Goal: Task Accomplishment & Management: Manage account settings

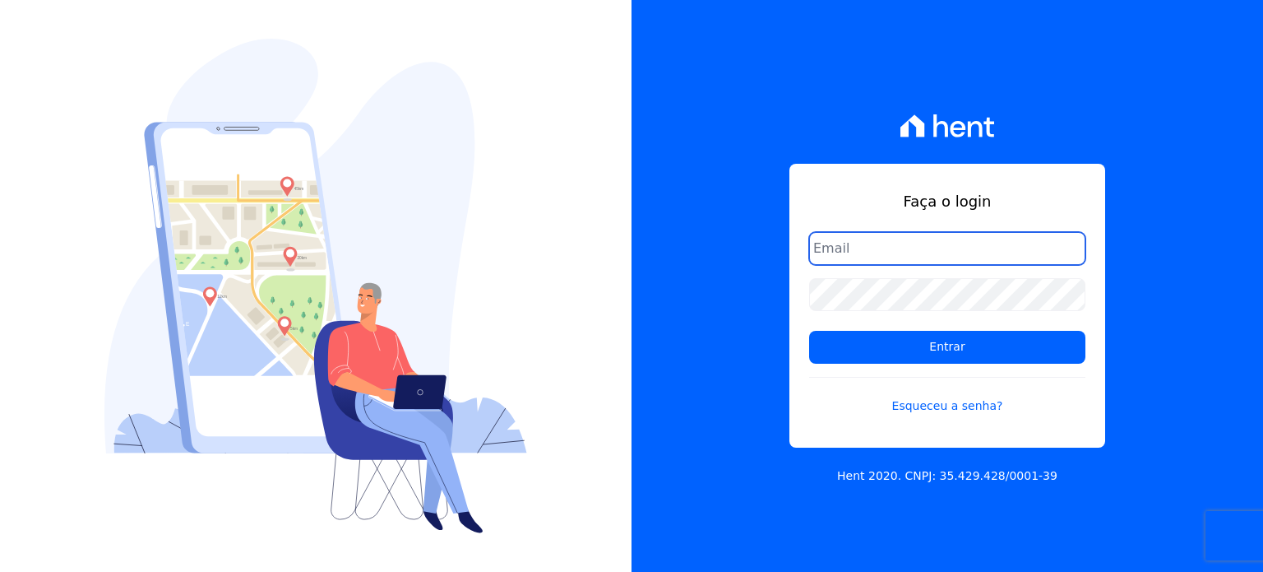
click at [891, 247] on input "email" at bounding box center [947, 248] width 276 height 33
type input "valdiceia@bonelliconstrutora.com.br"
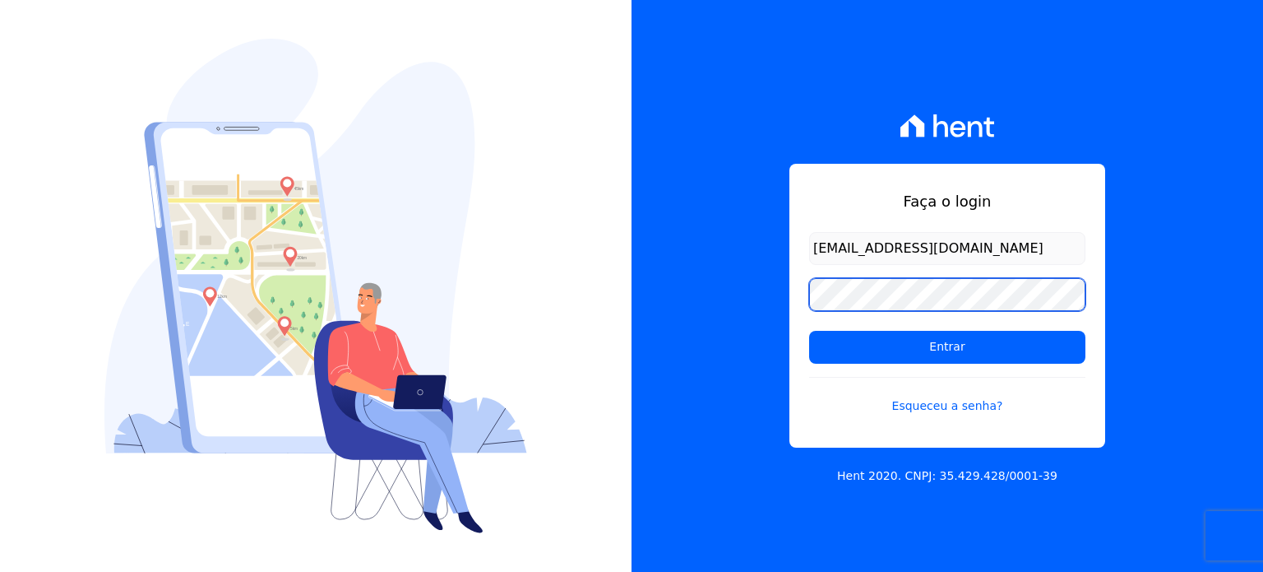
click at [809, 331] on input "Entrar" at bounding box center [947, 347] width 276 height 33
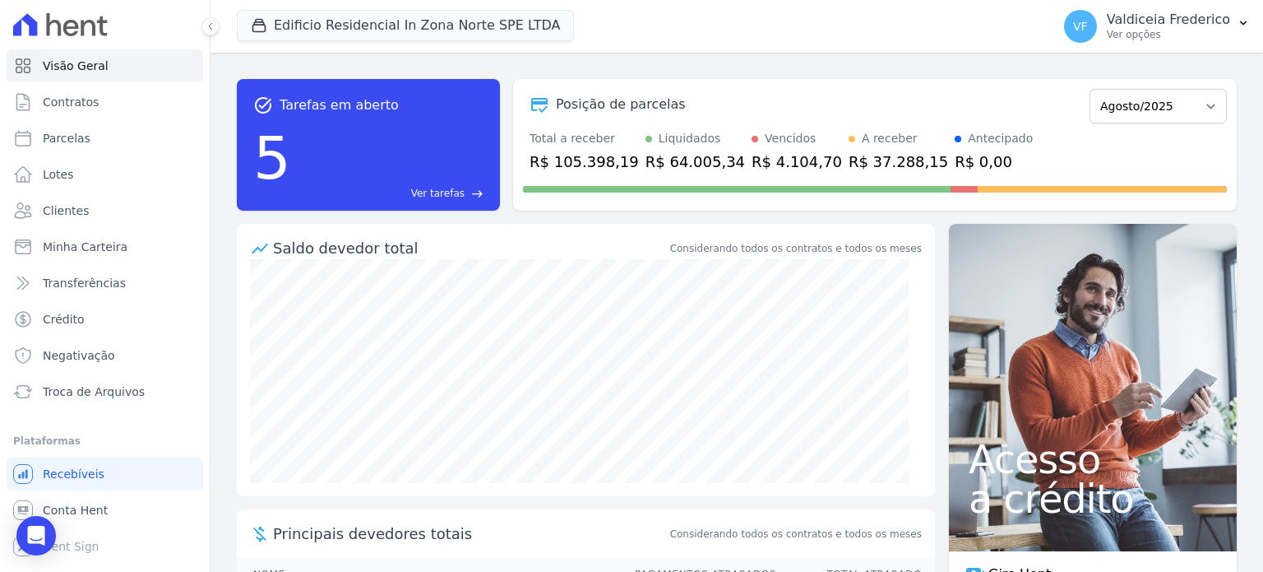
click at [456, 188] on span "Ver tarefas" at bounding box center [437, 193] width 53 height 15
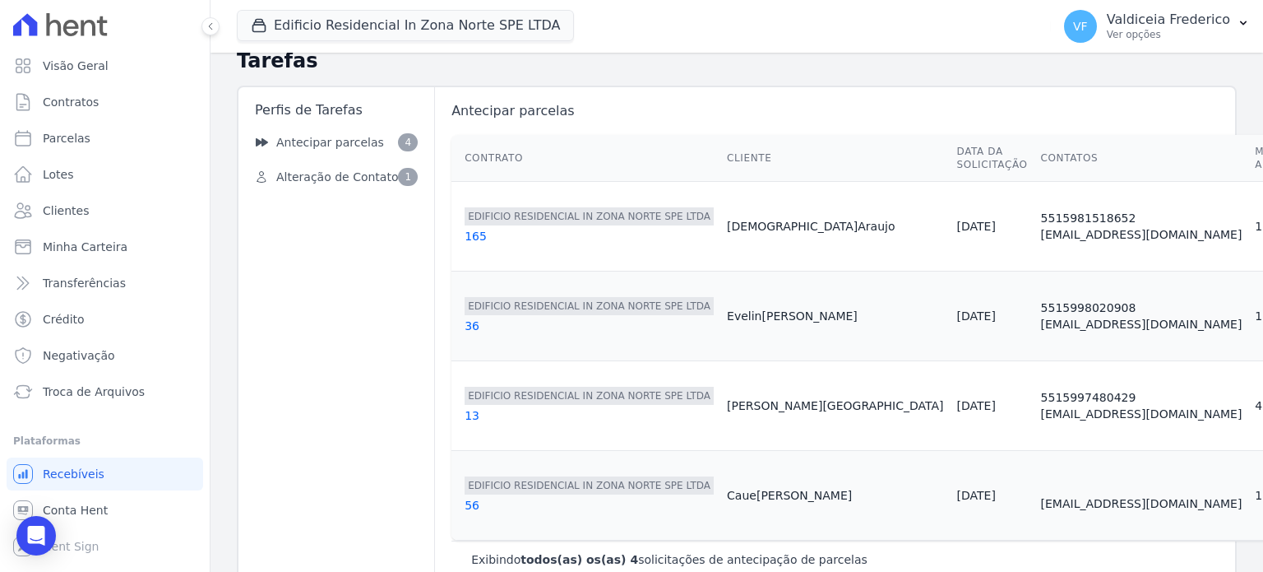
scroll to position [54, 0]
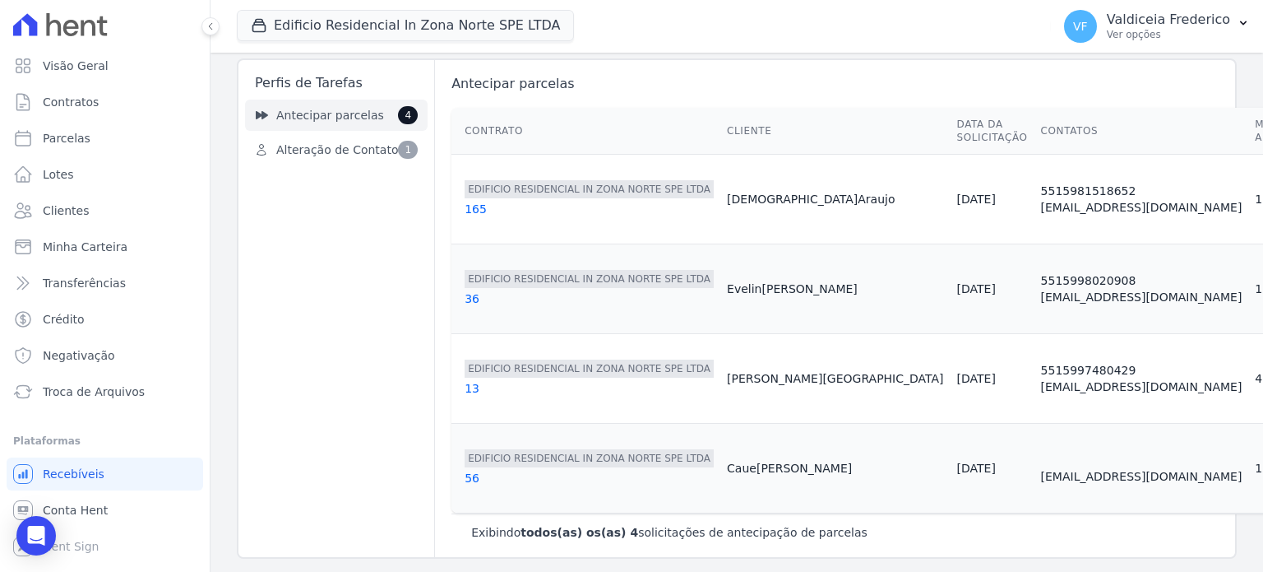
click at [286, 100] on link "Antecipar parcelas 4" at bounding box center [336, 115] width 183 height 31
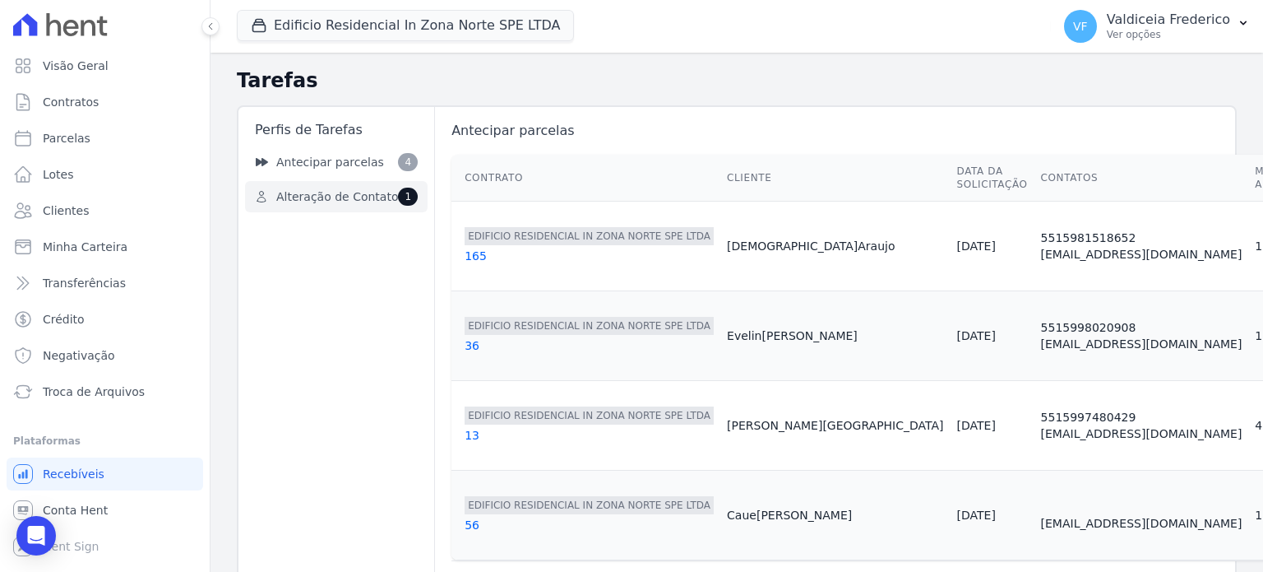
click at [314, 198] on span "Alteração de Contato" at bounding box center [337, 196] width 122 height 17
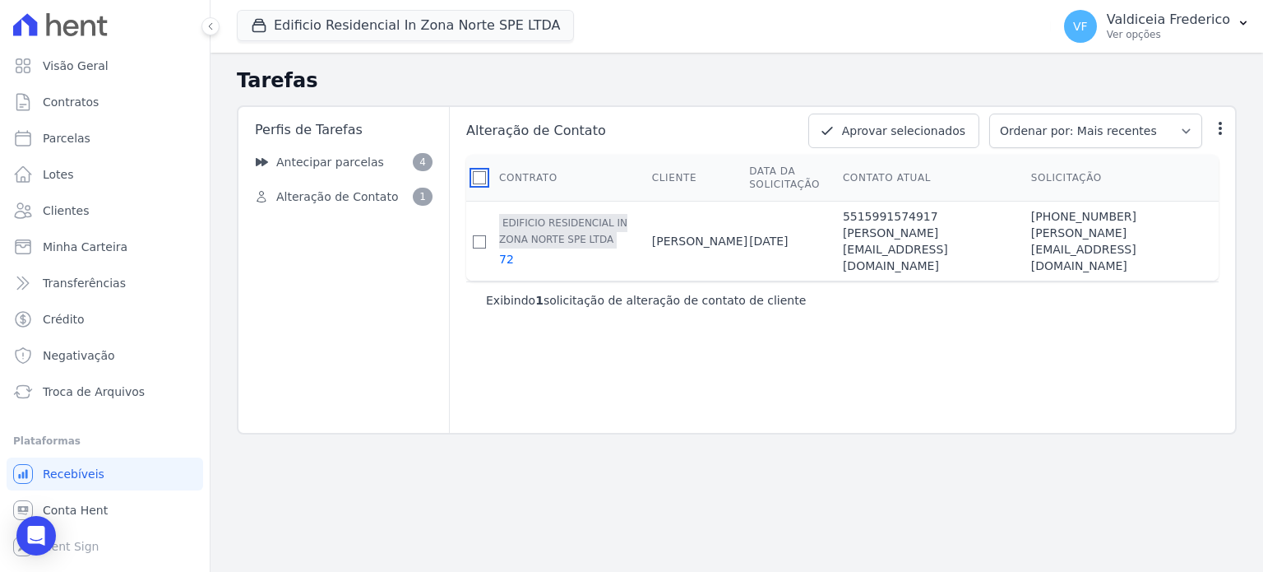
click at [480, 174] on input "checkbox" at bounding box center [479, 177] width 13 height 13
checkbox input "true"
click at [941, 132] on button "Aprovar selecionados" at bounding box center [894, 131] width 171 height 35
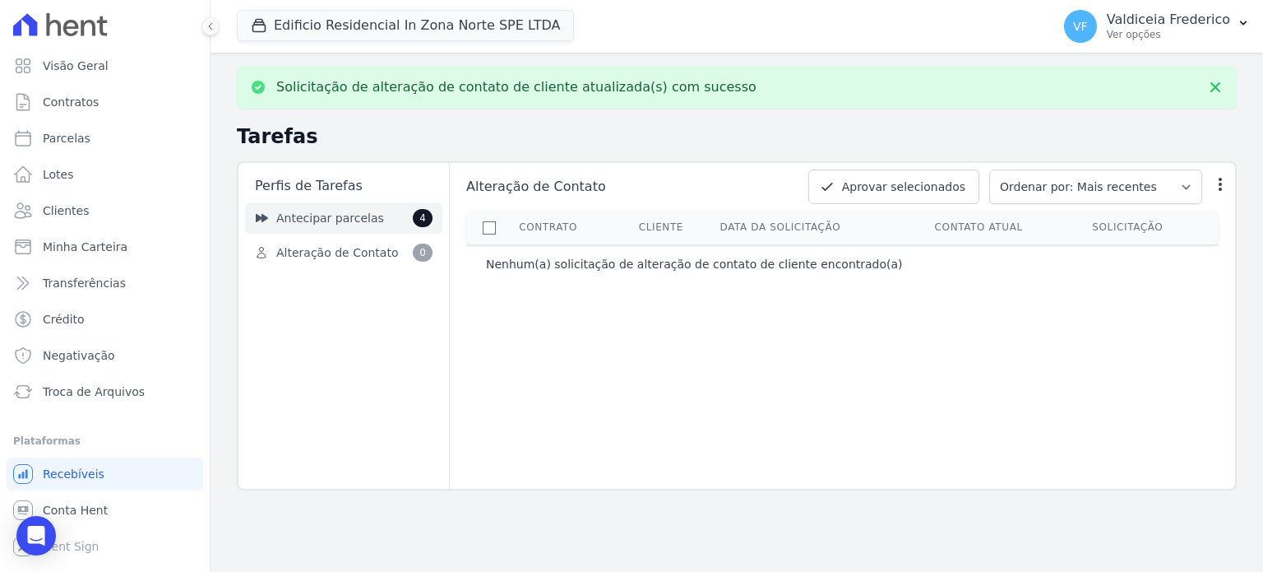
click at [284, 214] on span "Antecipar parcelas" at bounding box center [330, 218] width 108 height 17
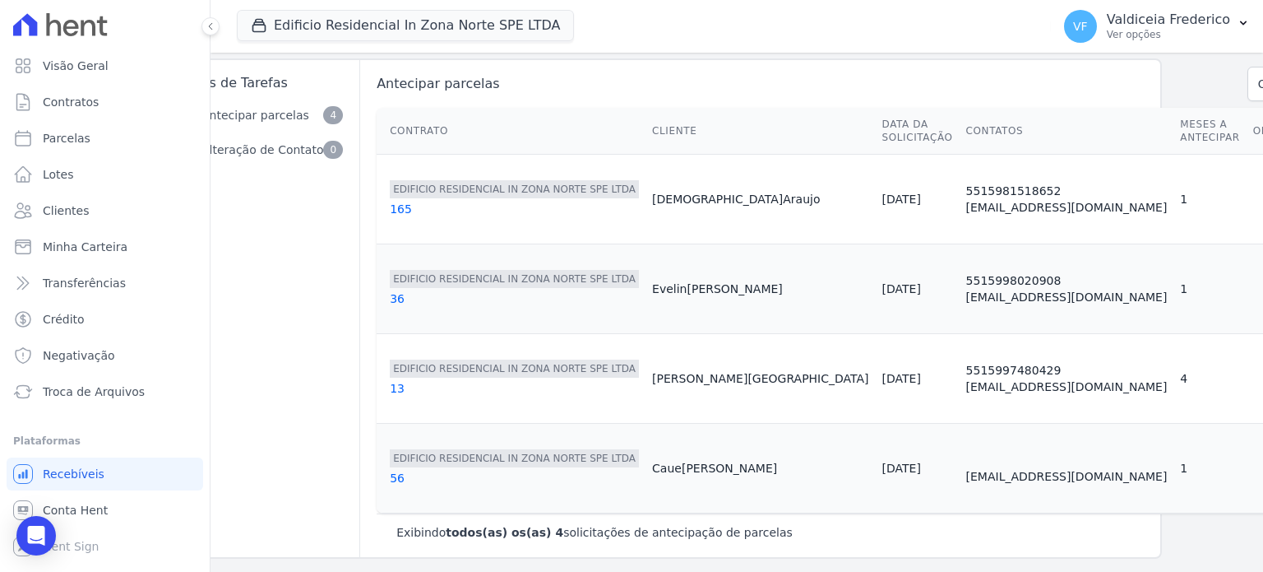
scroll to position [0, 75]
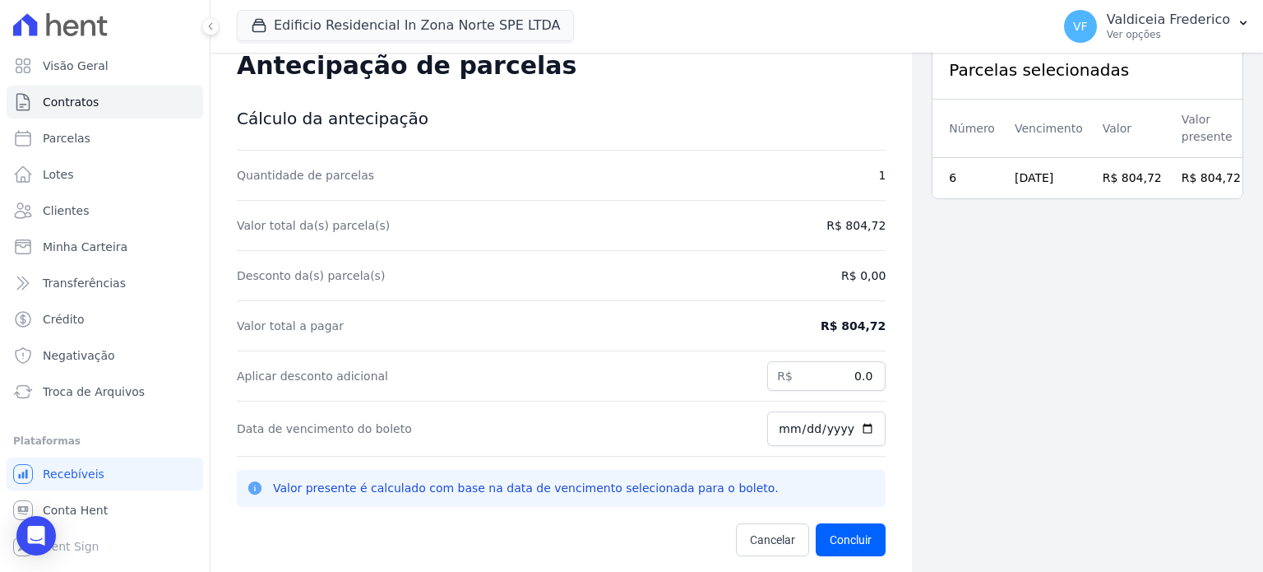
scroll to position [53, 0]
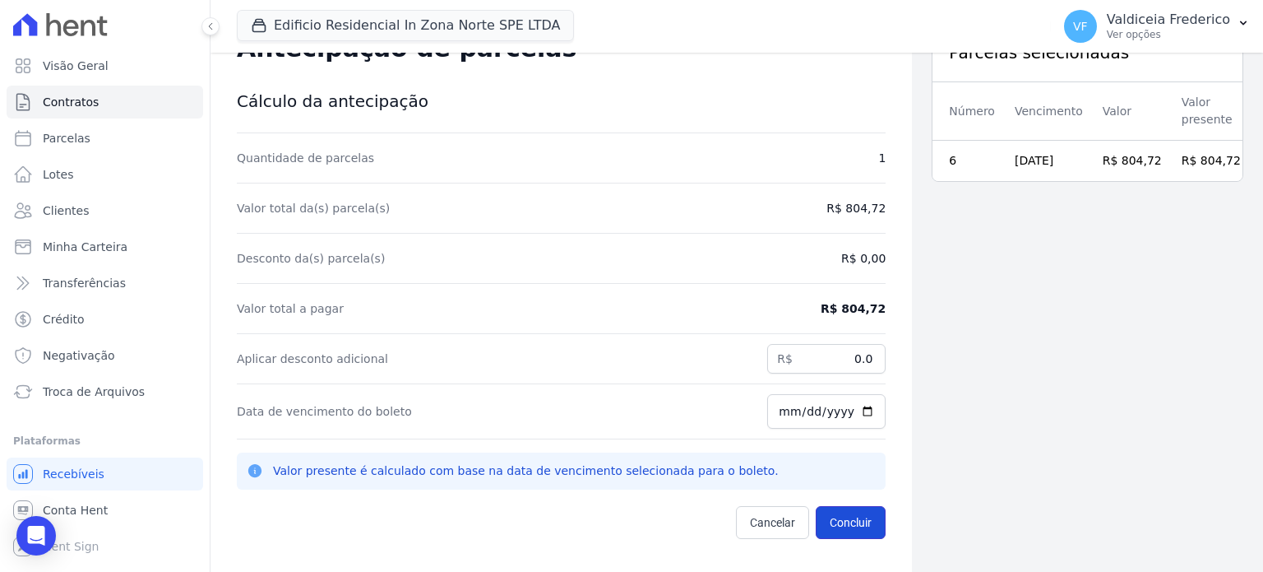
click at [866, 531] on button "Concluir" at bounding box center [851, 522] width 70 height 33
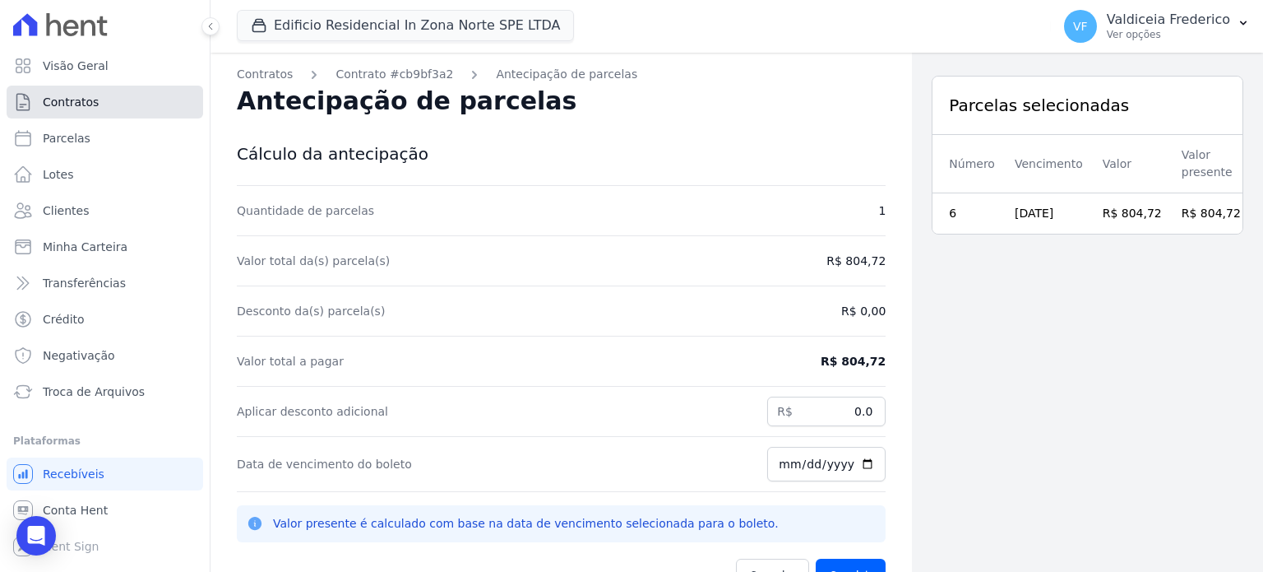
click at [100, 108] on link "Contratos" at bounding box center [105, 102] width 197 height 33
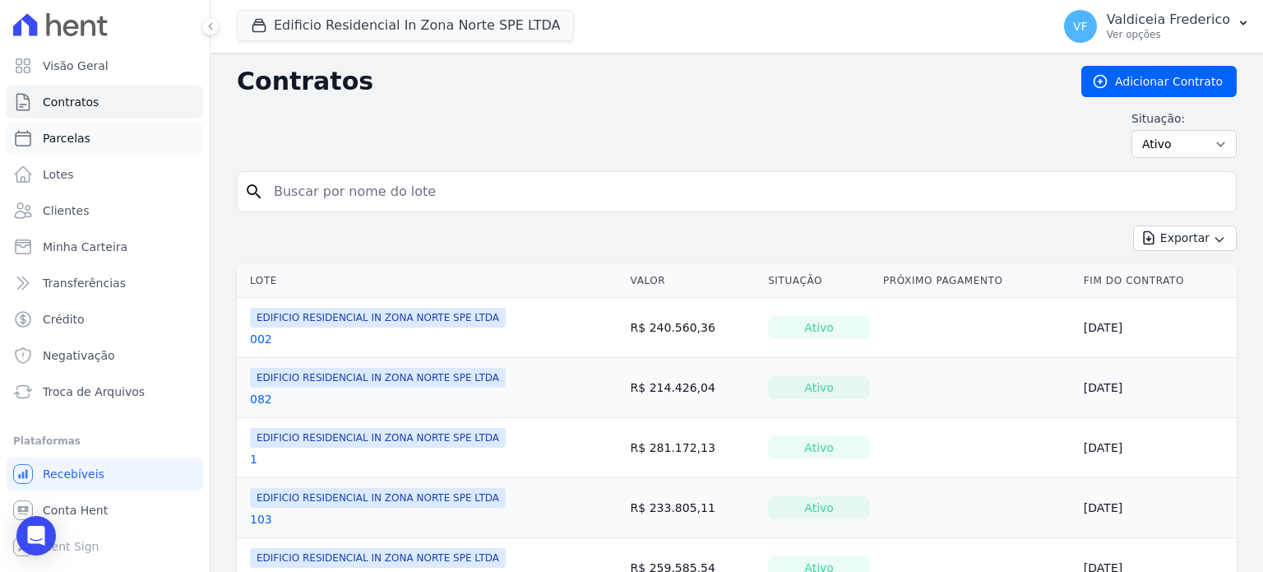
click at [65, 139] on span "Parcelas" at bounding box center [67, 138] width 48 height 16
select select
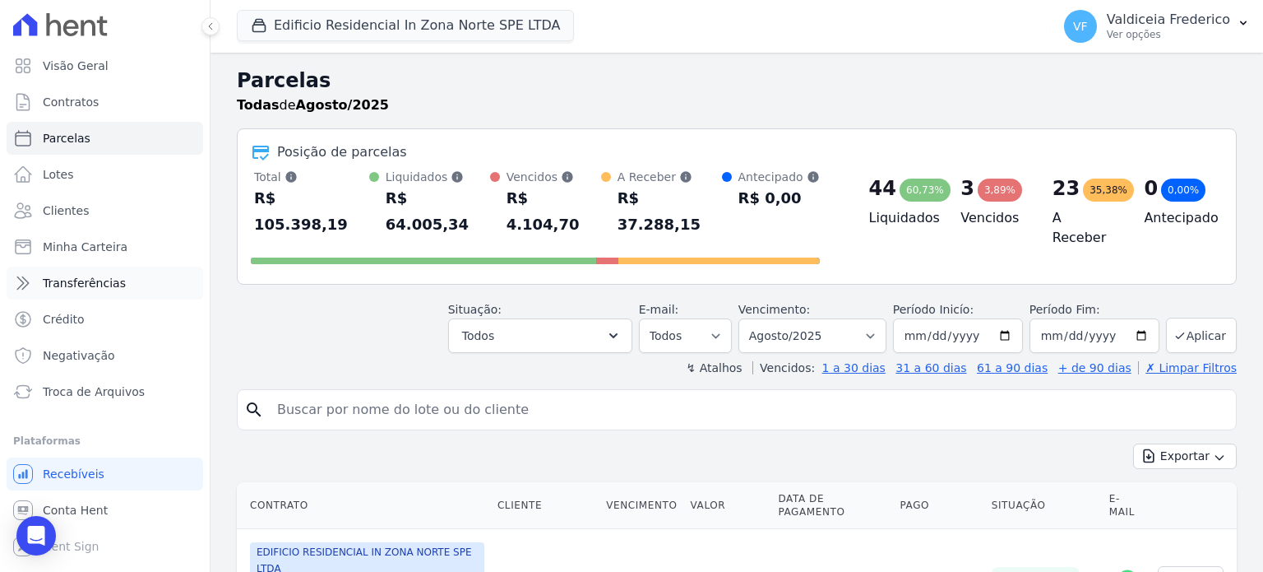
click at [70, 293] on link "Transferências" at bounding box center [105, 282] width 197 height 33
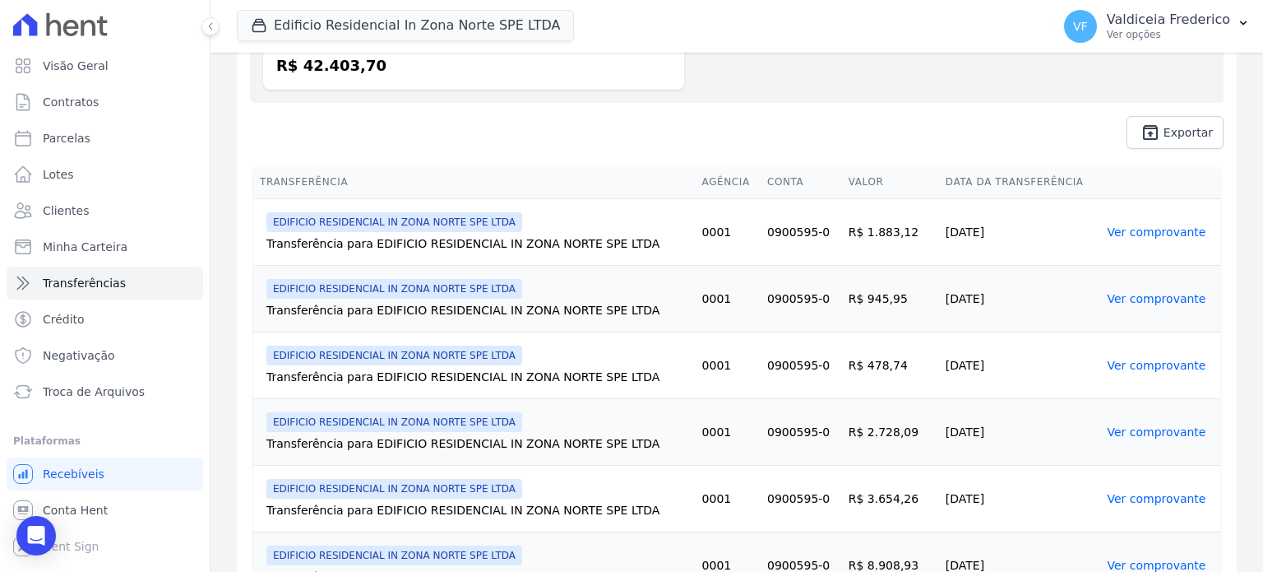
scroll to position [247, 0]
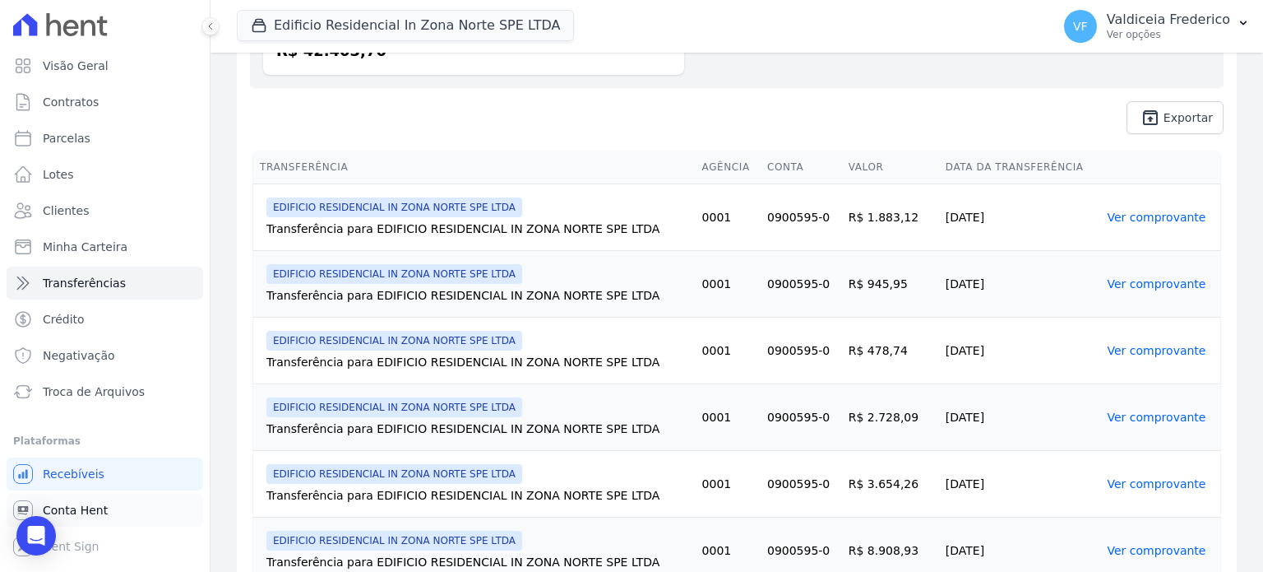
click at [87, 513] on span "Conta Hent" at bounding box center [75, 510] width 65 height 16
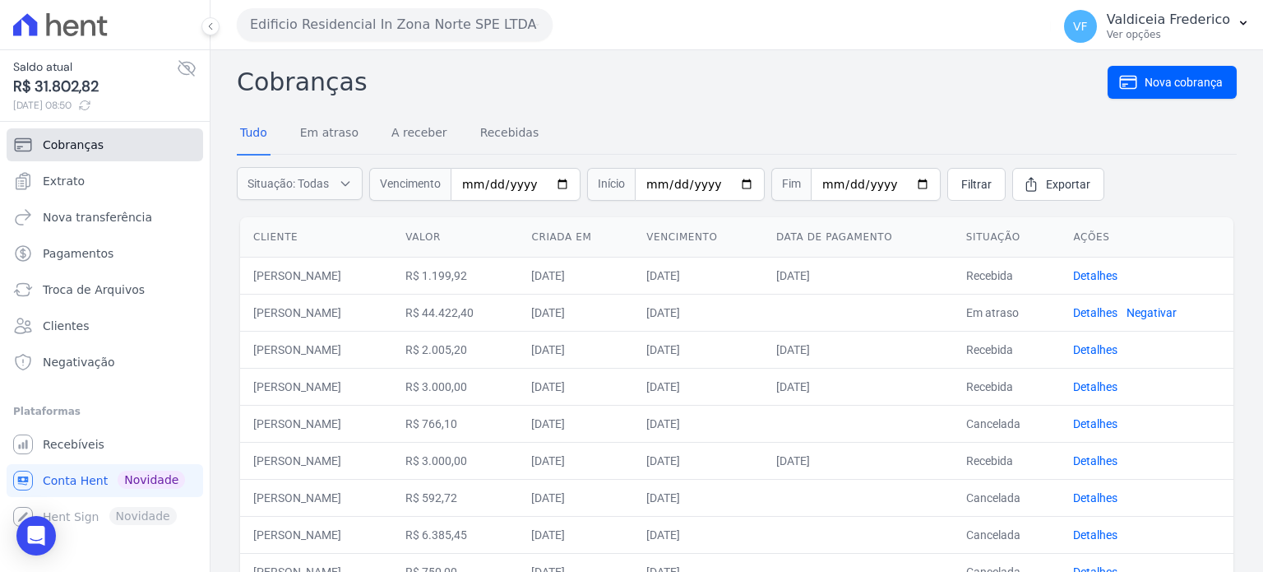
click at [72, 151] on span "Cobranças" at bounding box center [73, 145] width 61 height 16
click at [307, 186] on span "Situação: Todas" at bounding box center [288, 183] width 81 height 16
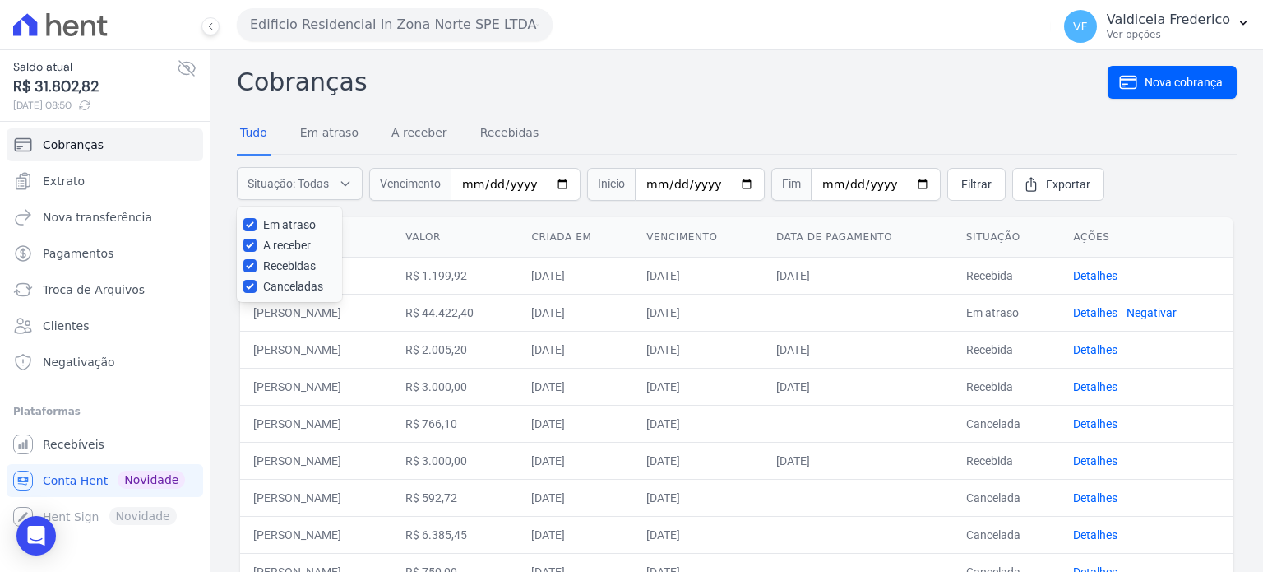
click at [392, 378] on td "[PERSON_NAME]" at bounding box center [316, 386] width 152 height 37
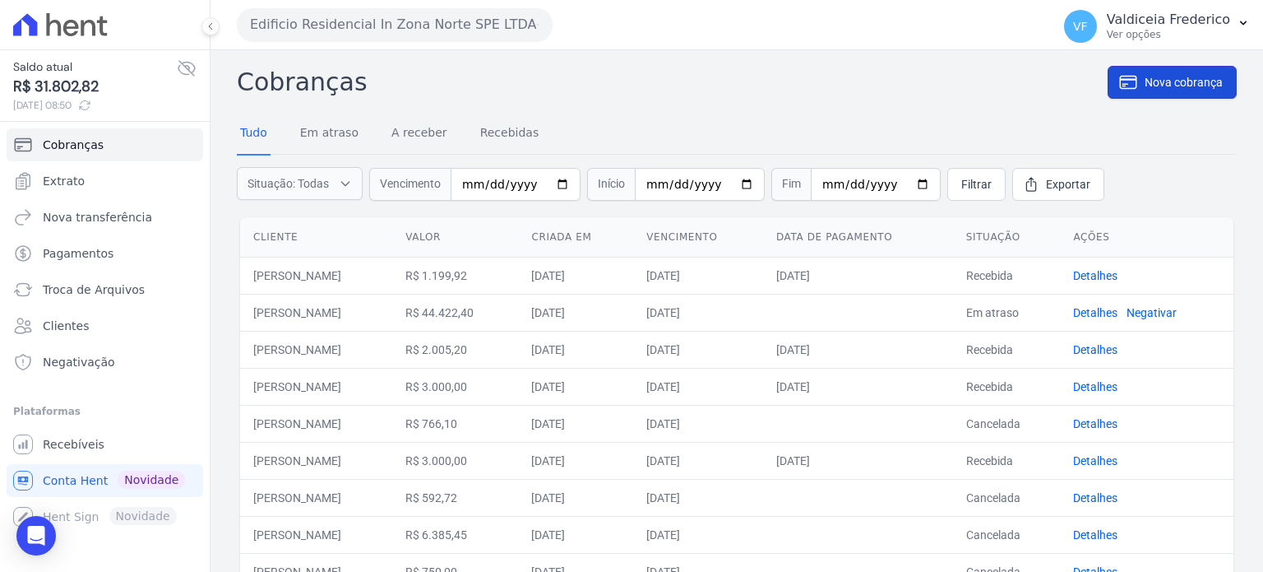
click at [1125, 91] on link "Nova cobrança" at bounding box center [1172, 82] width 129 height 33
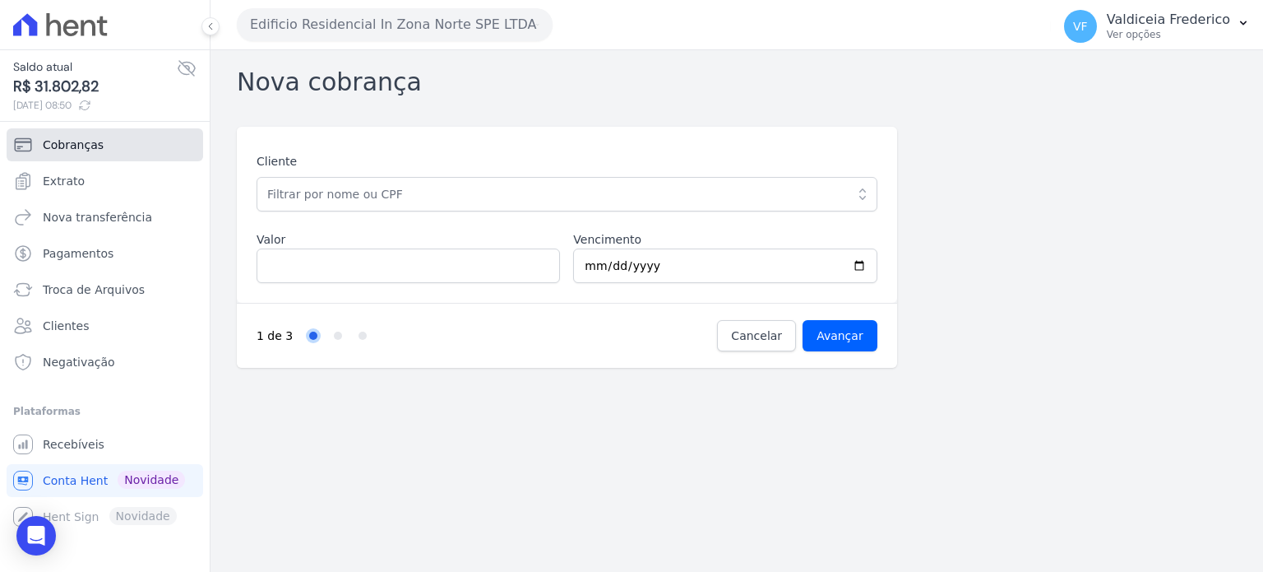
click at [90, 138] on span "Cobranças" at bounding box center [73, 145] width 61 height 16
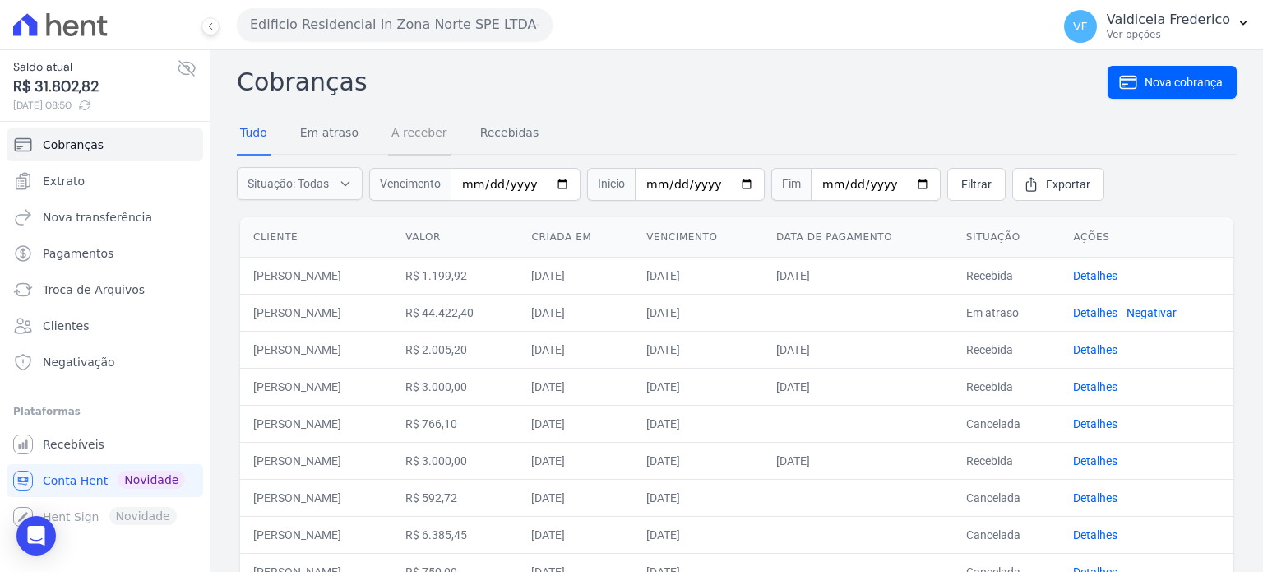
click at [421, 131] on link "A receber" at bounding box center [419, 134] width 63 height 43
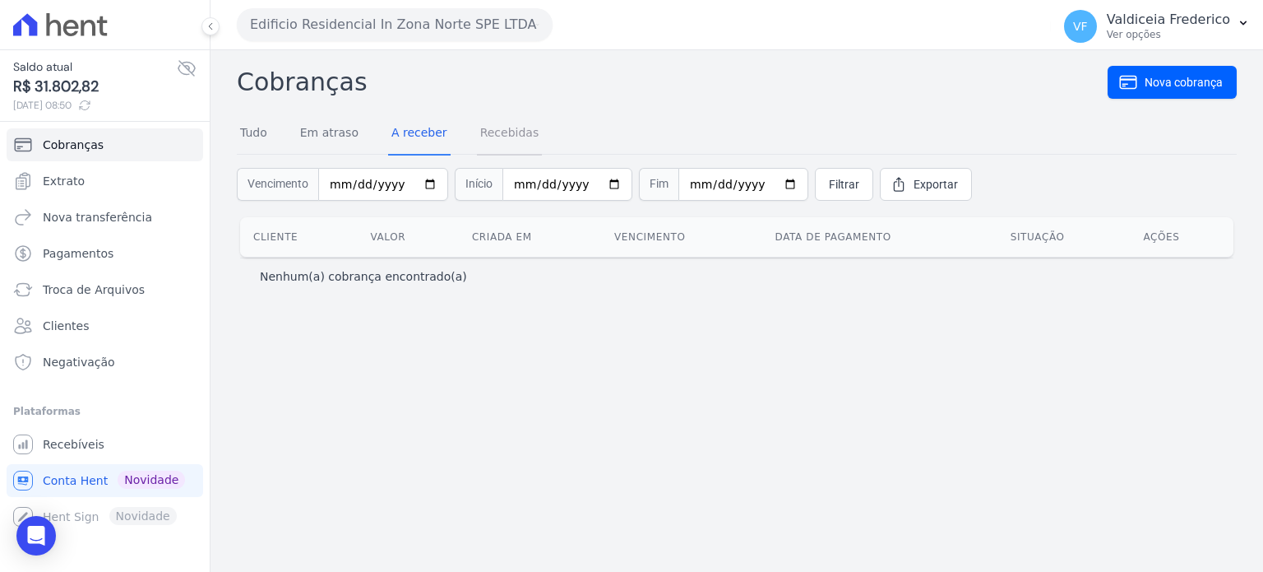
click at [485, 132] on link "Recebidas" at bounding box center [510, 134] width 66 height 43
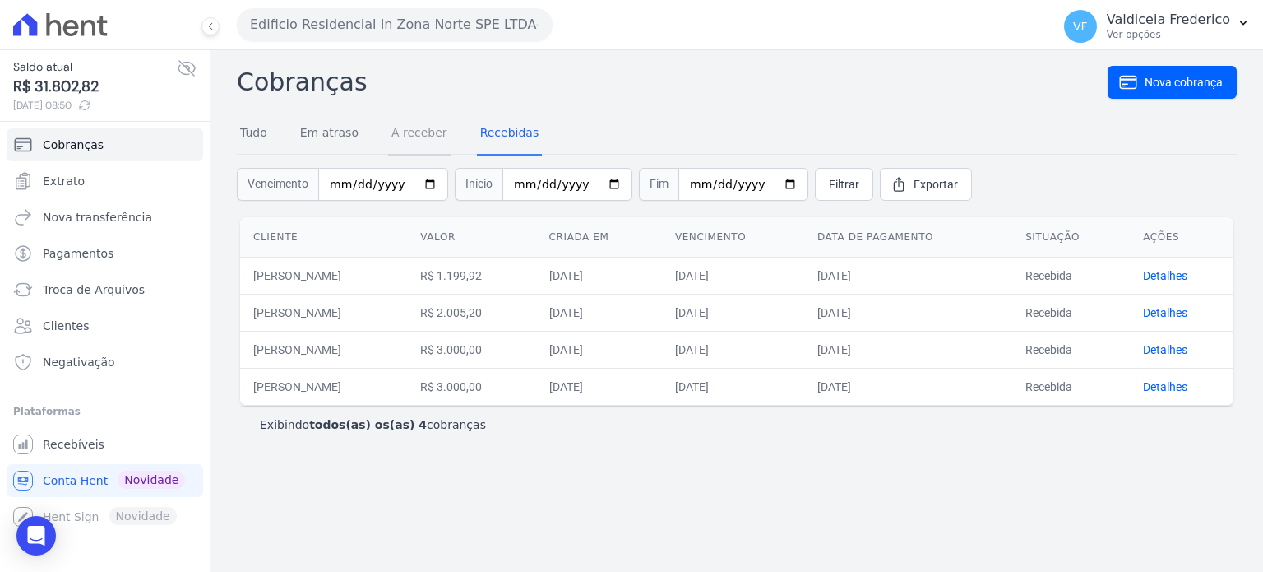
click at [411, 131] on link "A receber" at bounding box center [419, 134] width 63 height 43
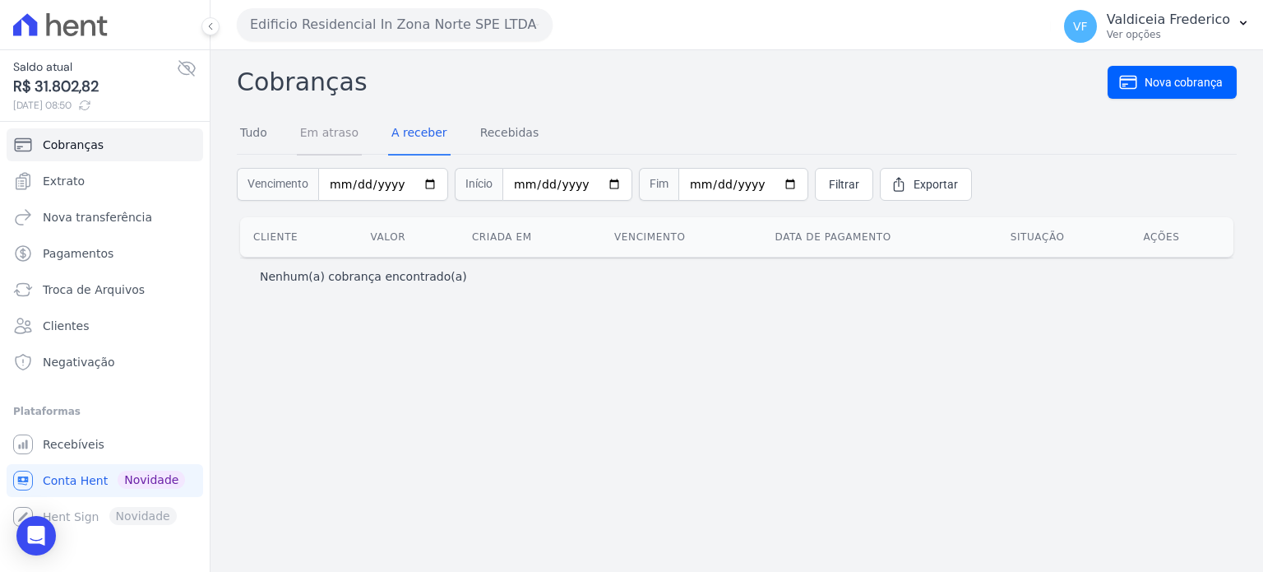
click at [336, 146] on link "Em atraso" at bounding box center [329, 134] width 65 height 43
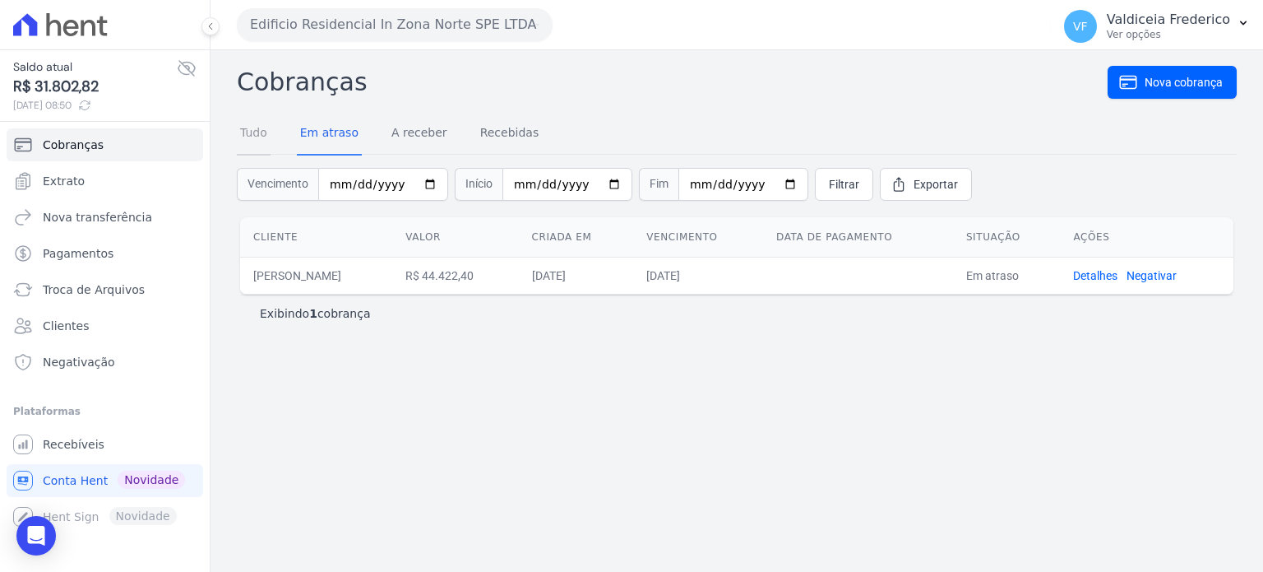
click at [260, 140] on link "Tudo" at bounding box center [254, 134] width 34 height 43
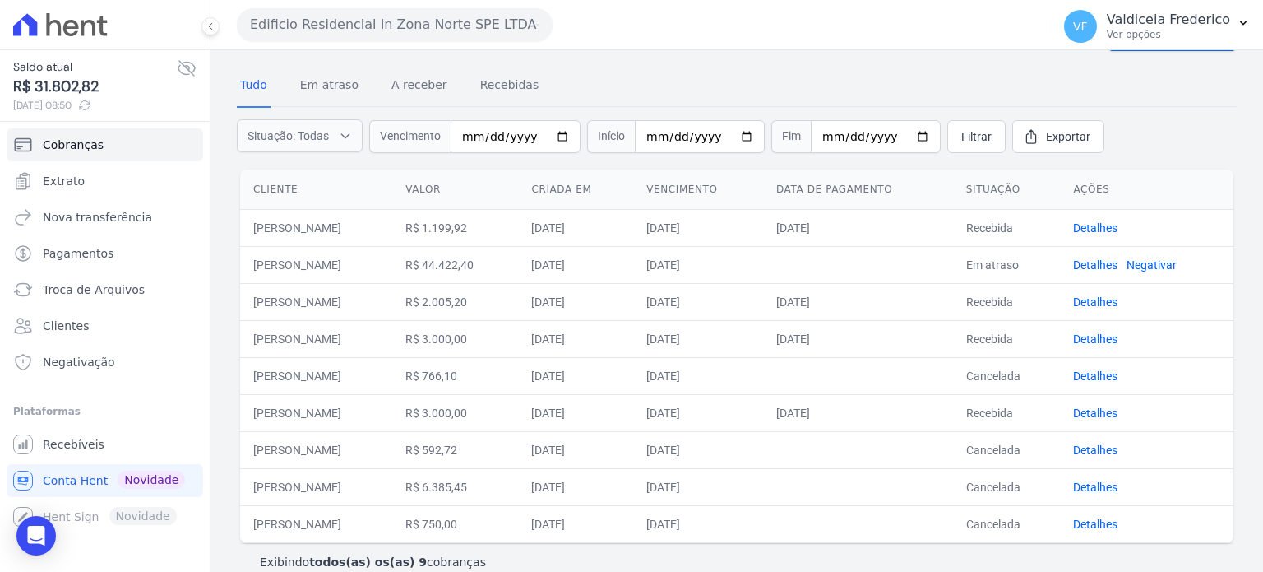
scroll to position [69, 0]
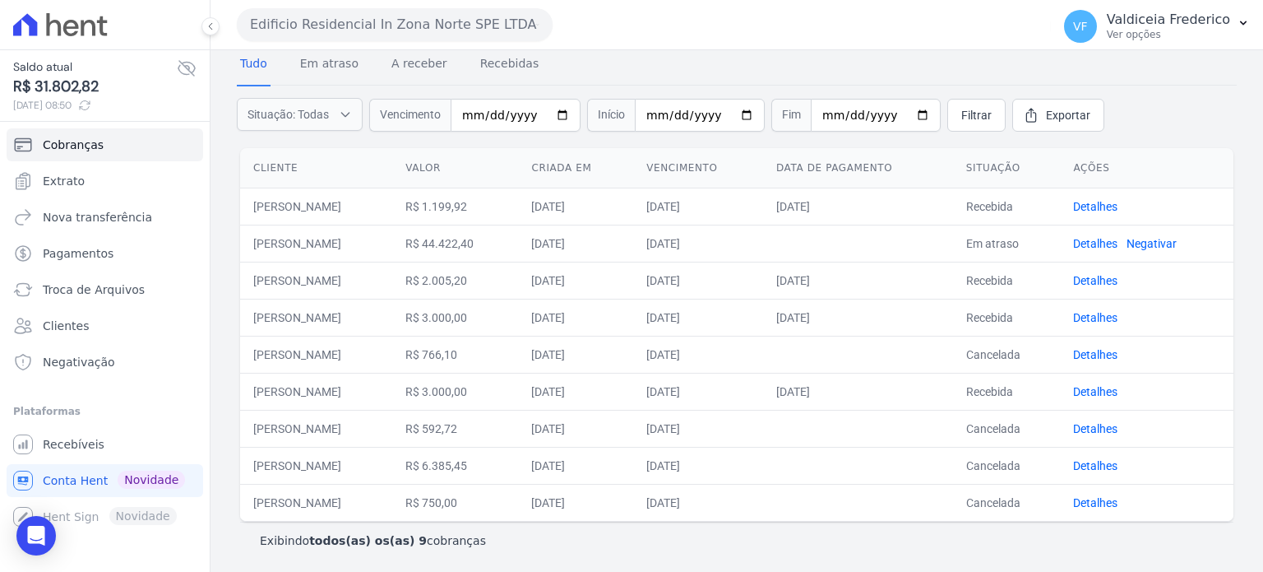
click at [847, 162] on th "Data de pagamento" at bounding box center [858, 168] width 190 height 40
click at [733, 157] on th "Vencimento" at bounding box center [698, 168] width 130 height 40
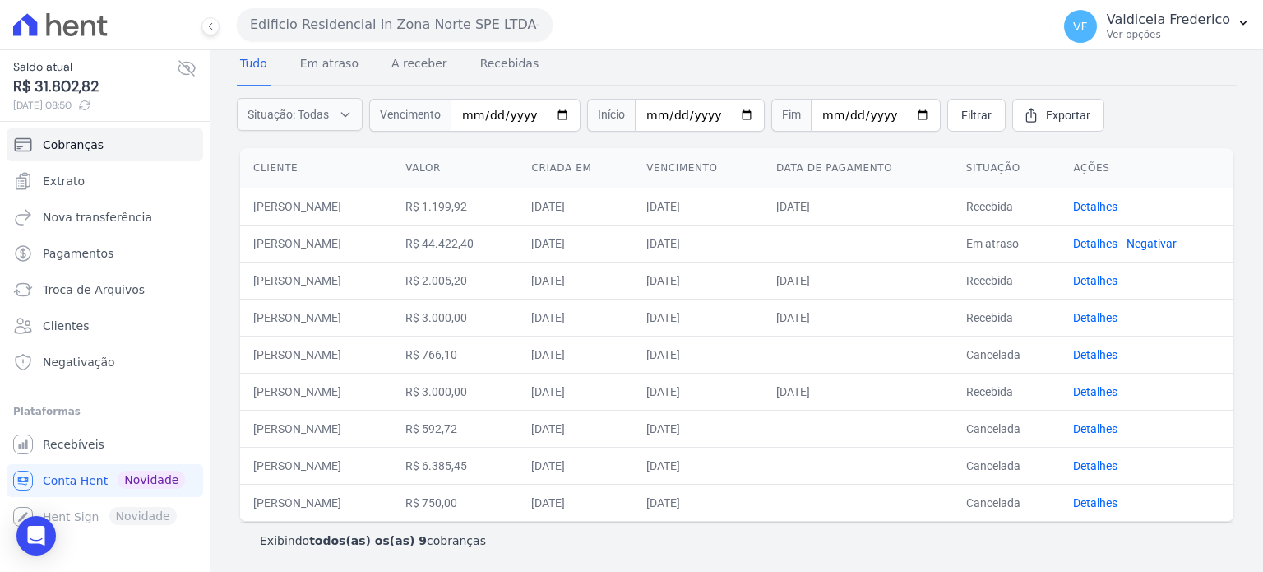
click at [895, 277] on td "[DATE]" at bounding box center [858, 280] width 190 height 37
click at [79, 255] on span "Pagamentos" at bounding box center [78, 253] width 71 height 16
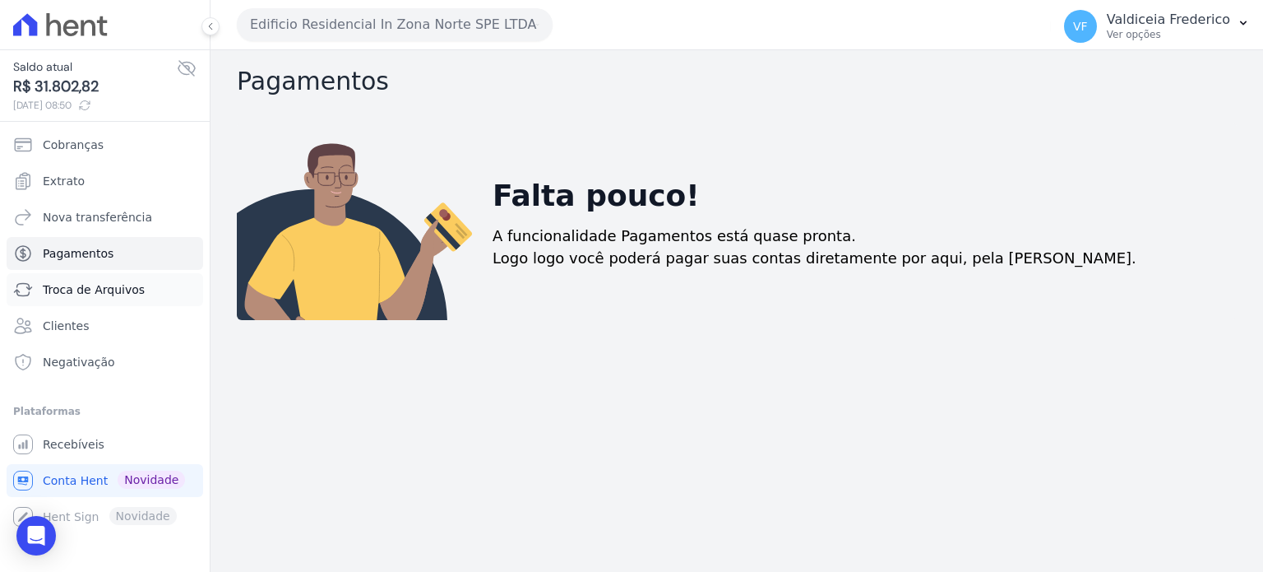
click at [105, 285] on span "Troca de Arquivos" at bounding box center [94, 289] width 102 height 16
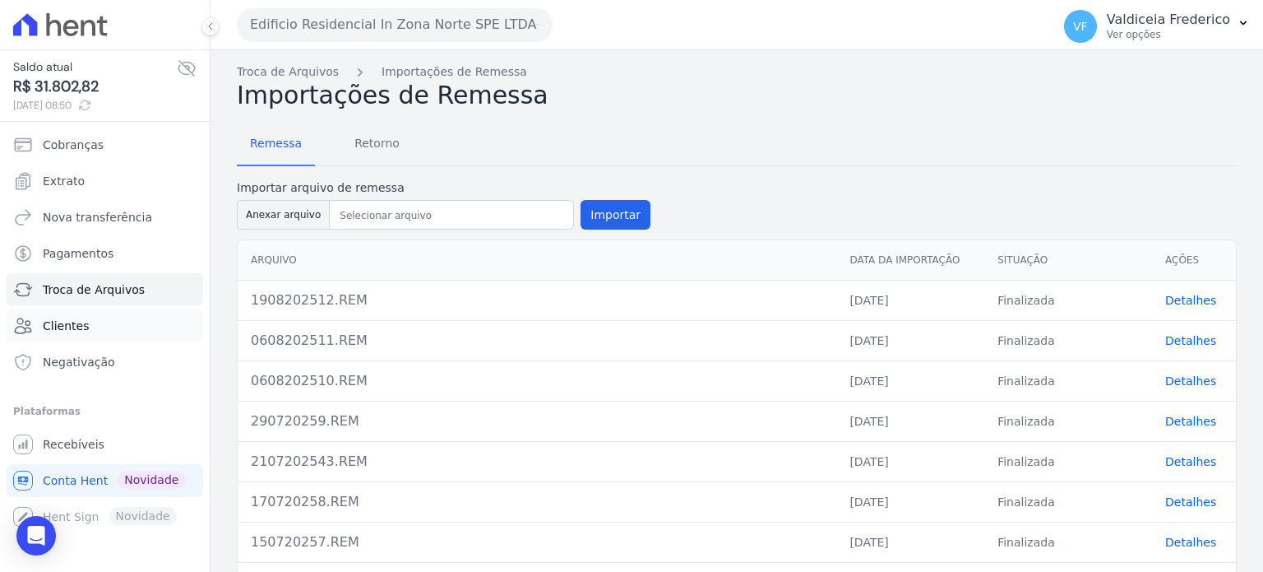
click at [70, 324] on span "Clientes" at bounding box center [66, 325] width 46 height 16
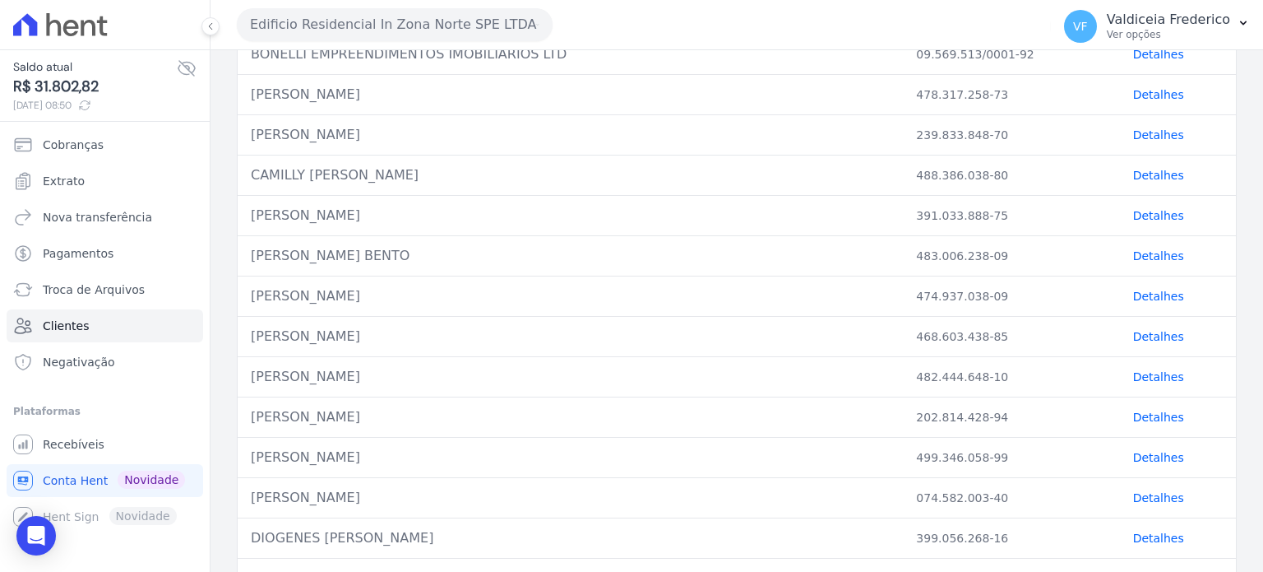
scroll to position [728, 0]
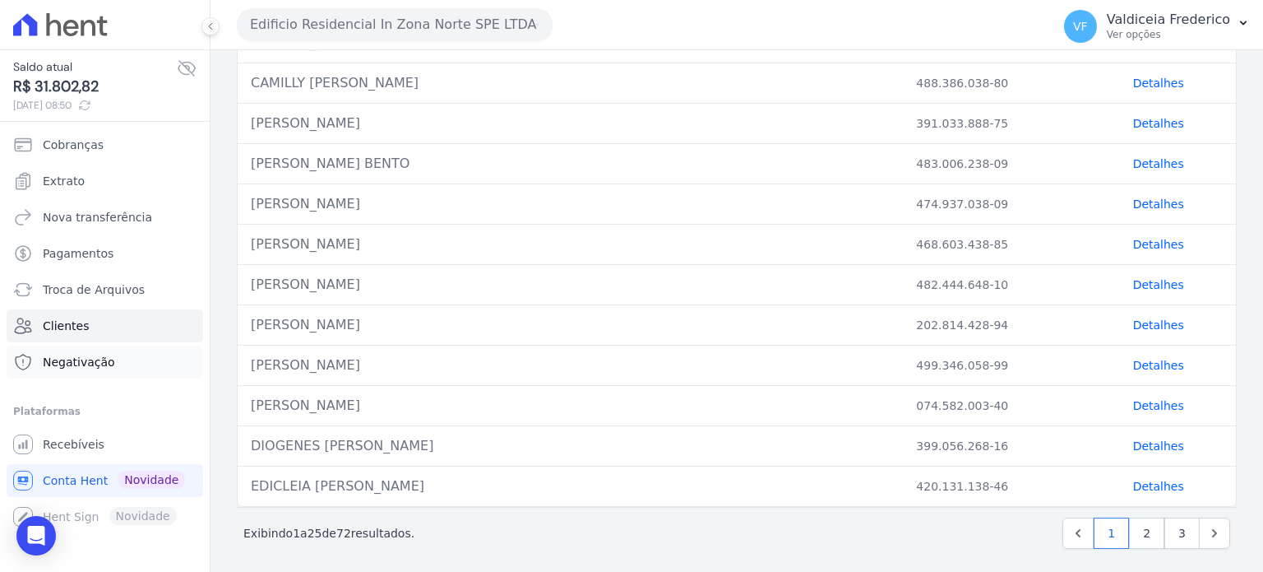
click at [75, 366] on span "Negativação" at bounding box center [79, 362] width 72 height 16
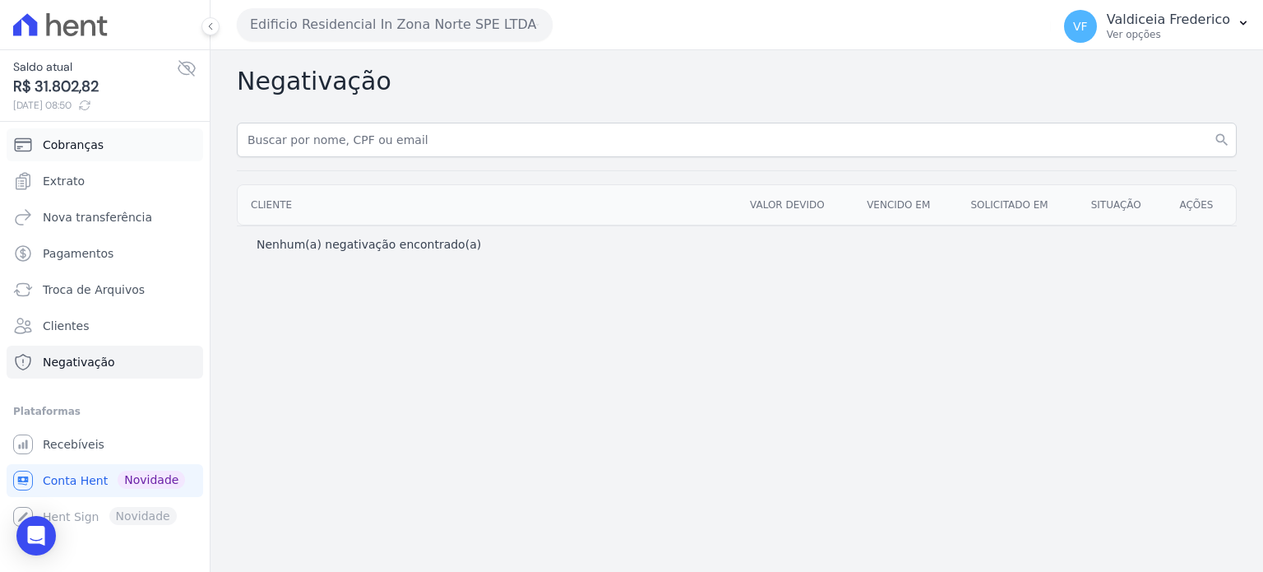
click at [72, 144] on span "Cobranças" at bounding box center [73, 145] width 61 height 16
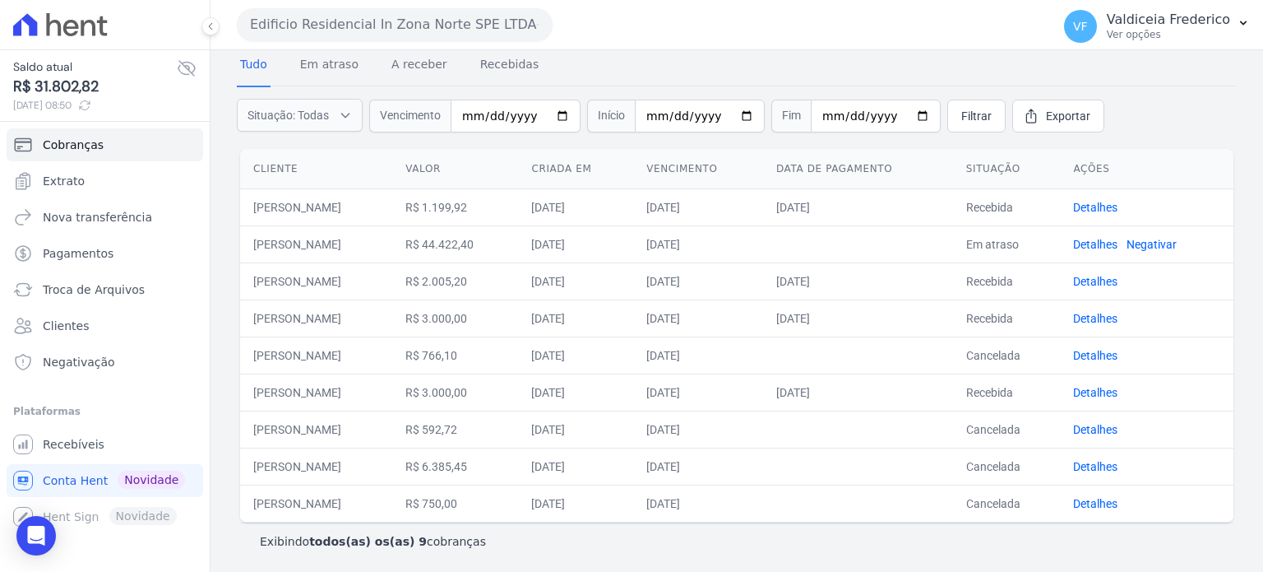
scroll to position [69, 0]
click at [53, 435] on link "Recebíveis" at bounding box center [105, 444] width 197 height 33
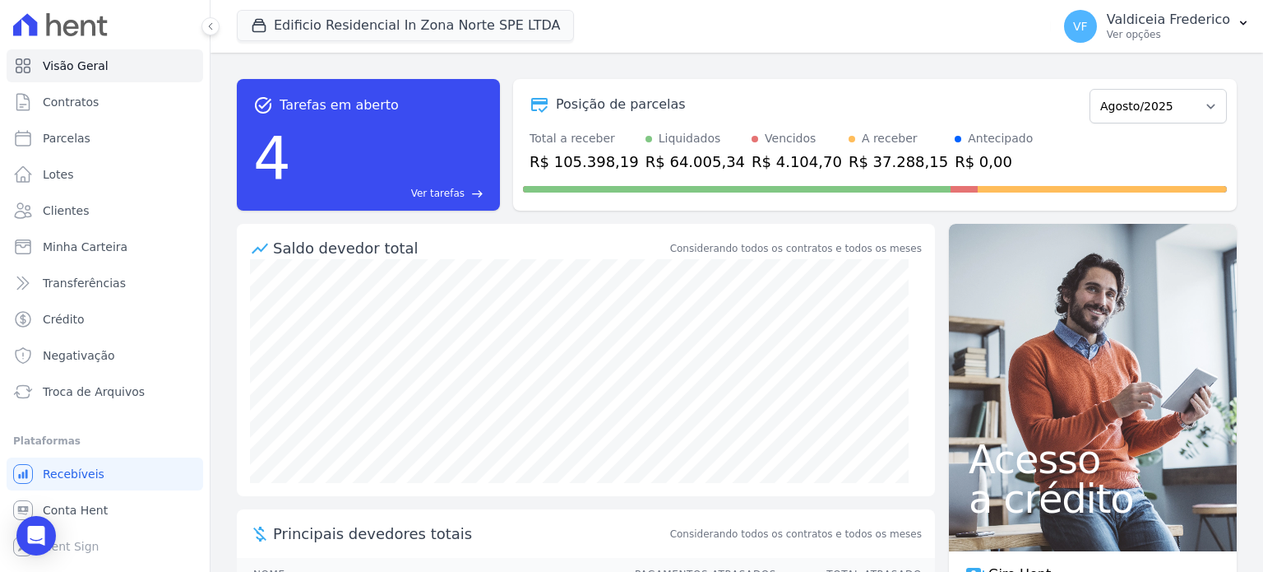
scroll to position [266, 0]
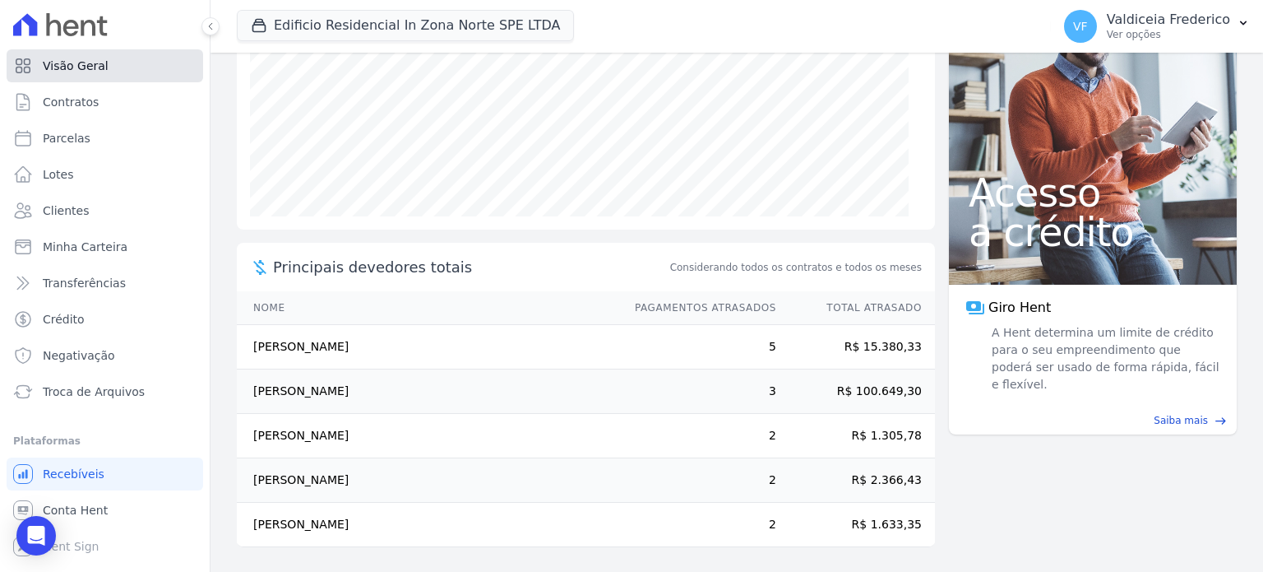
click at [62, 64] on span "Visão Geral" at bounding box center [76, 66] width 66 height 16
click at [95, 13] on icon at bounding box center [60, 24] width 95 height 23
click at [95, 27] on icon at bounding box center [88, 28] width 15 height 16
click at [62, 29] on icon at bounding box center [60, 24] width 95 height 23
click at [57, 67] on span "Visão Geral" at bounding box center [76, 66] width 66 height 16
